Goal: Book appointment/travel/reservation

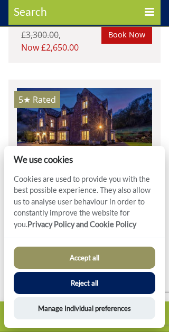
scroll to position [5450, 0]
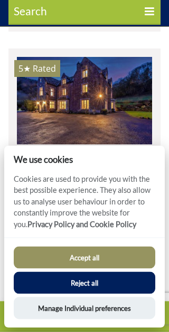
click at [99, 269] on button "Accept all" at bounding box center [85, 258] width 142 height 22
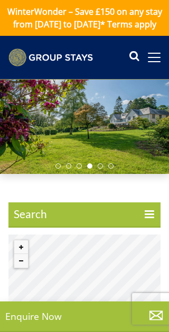
click at [119, 135] on div at bounding box center [84, 127] width 169 height 94
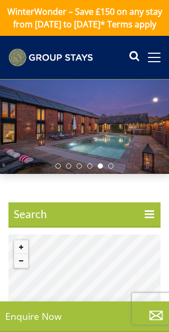
click at [86, 66] on img at bounding box center [50, 58] width 84 height 18
